Goal: Navigation & Orientation: Find specific page/section

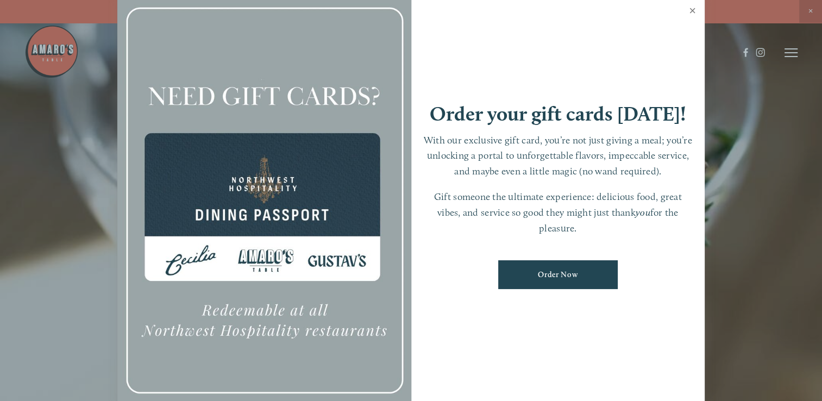
click at [691, 13] on link "Close" at bounding box center [692, 12] width 21 height 30
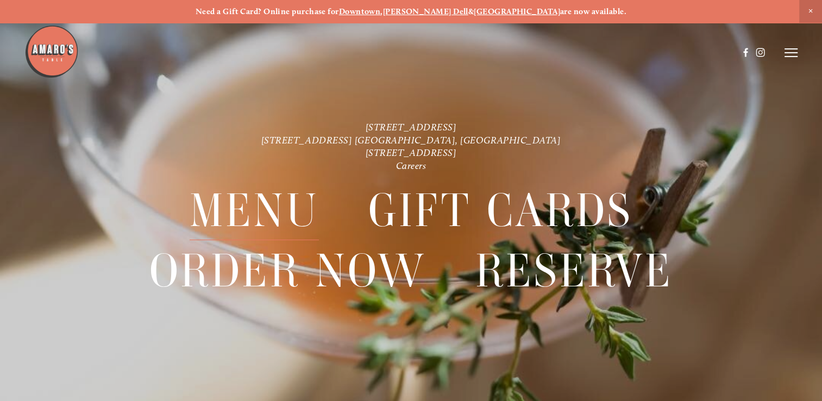
click at [254, 212] on span "Menu" at bounding box center [254, 210] width 129 height 59
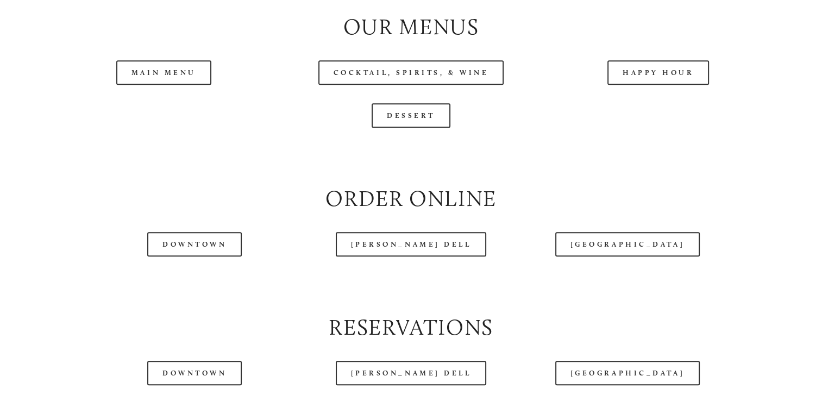
scroll to position [1138, 0]
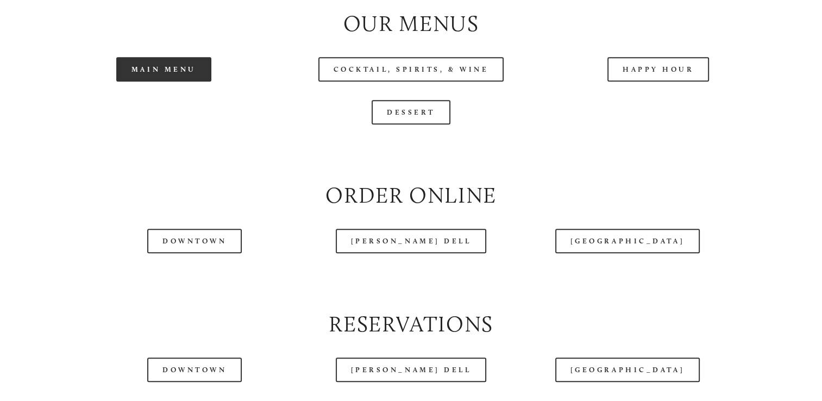
click at [173, 82] on link "Main Menu" at bounding box center [163, 69] width 95 height 24
